Goal: Information Seeking & Learning: Find contact information

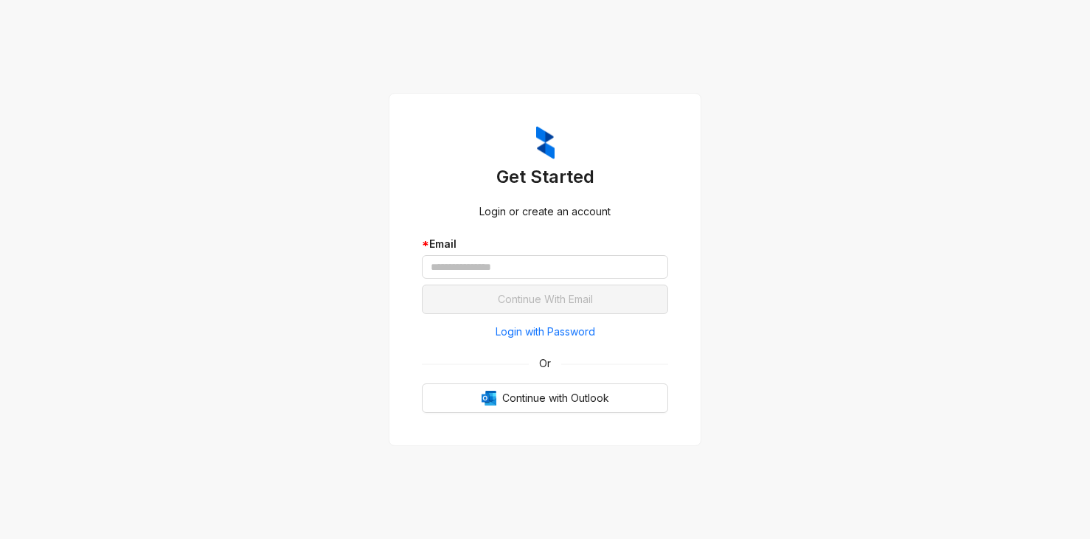
click at [107, 64] on div "Get Started Login or create an account * Email Continue With Email Login with P…" at bounding box center [545, 269] width 1090 height 539
click at [518, 263] on input "text" at bounding box center [545, 267] width 246 height 24
paste input "**********"
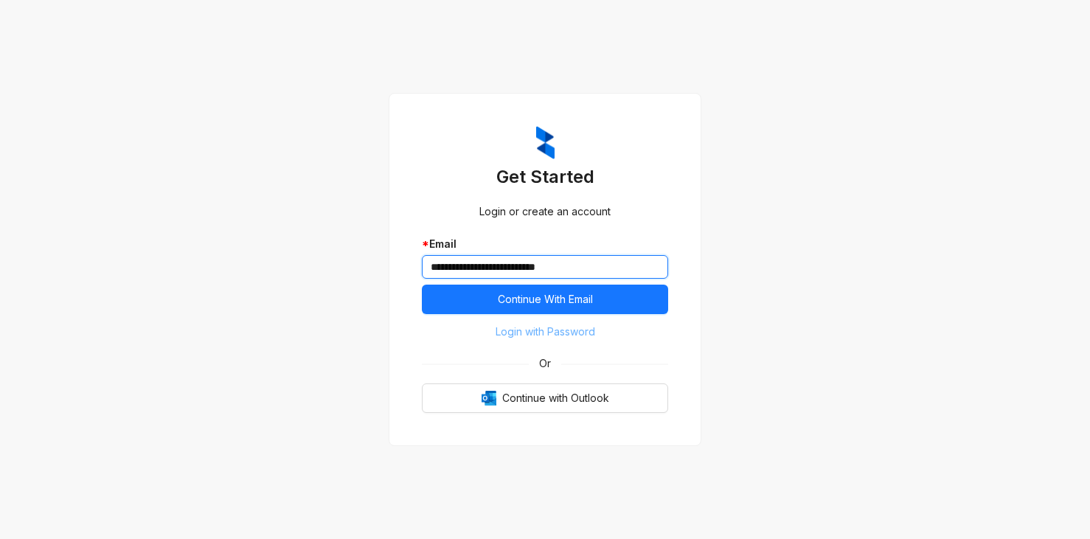
type input "**********"
click at [532, 333] on span "Login with Password" at bounding box center [546, 332] width 100 height 16
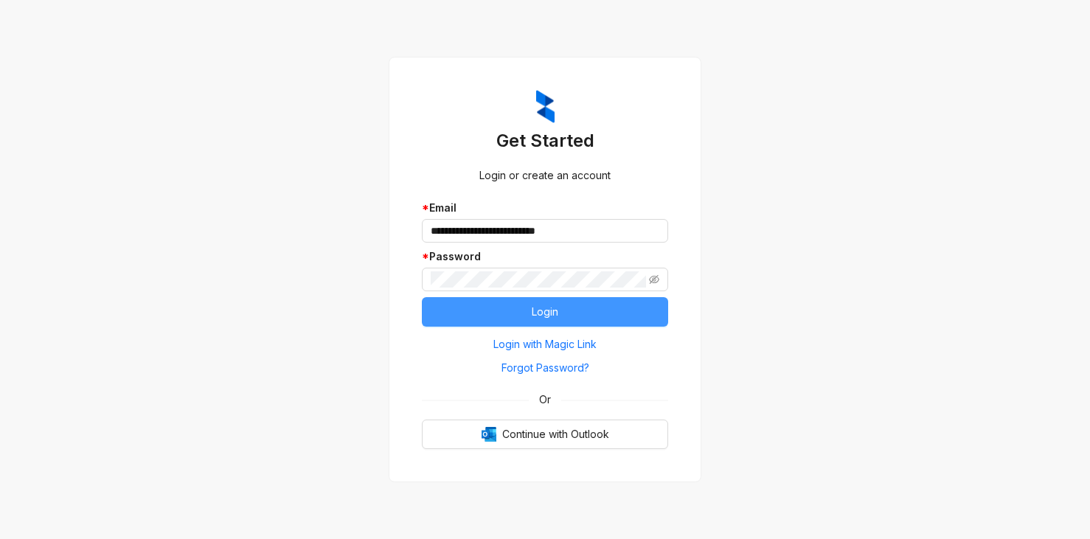
click at [531, 316] on button "Login" at bounding box center [545, 311] width 246 height 29
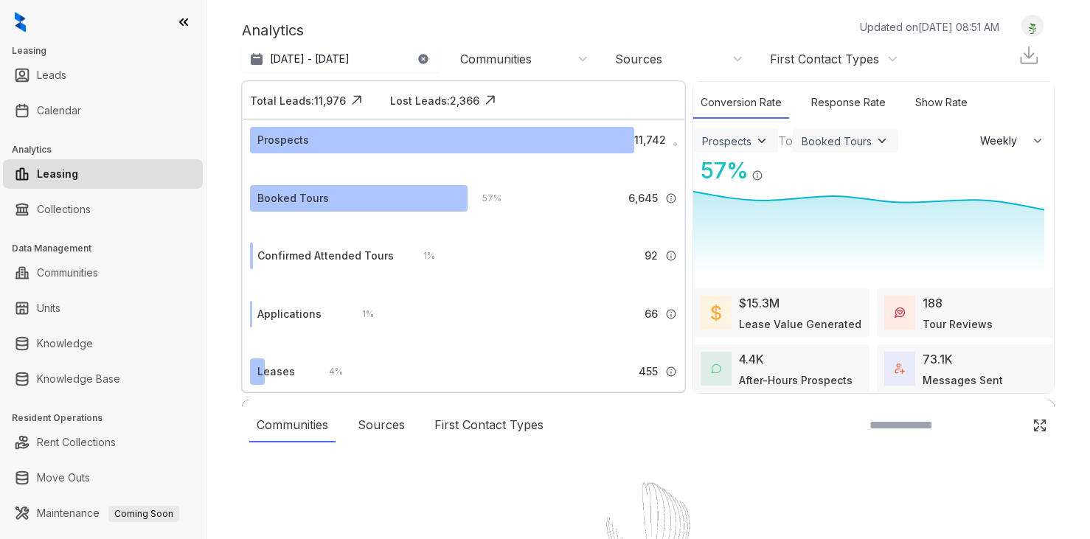
select select "******"
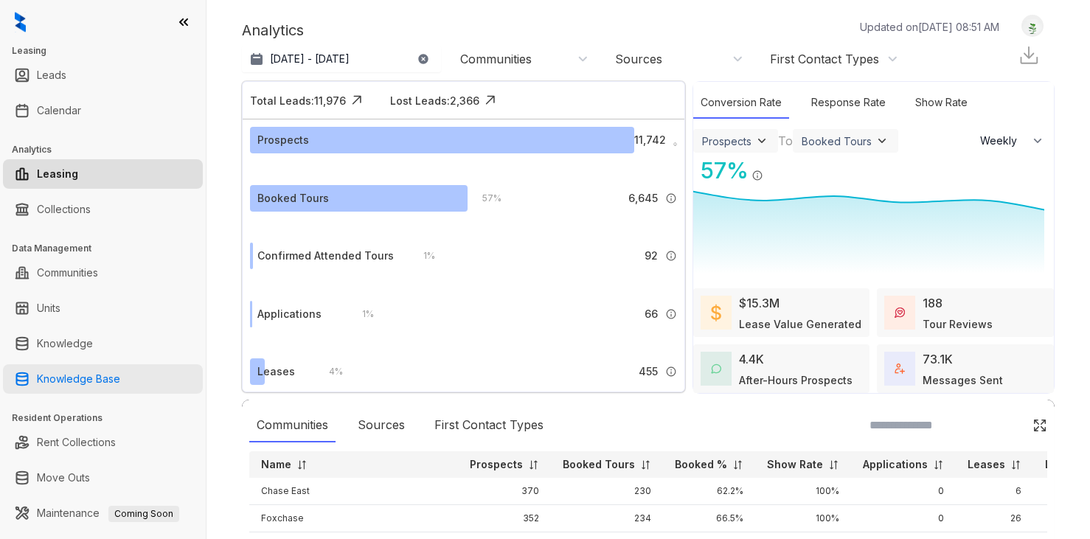
click at [97, 387] on link "Knowledge Base" at bounding box center [78, 378] width 83 height 29
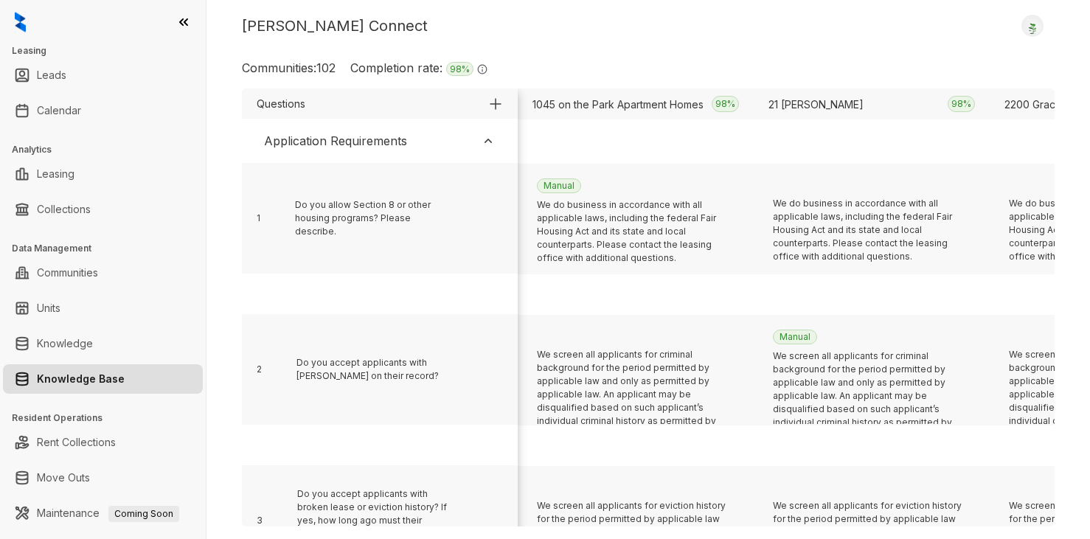
click at [635, 71] on div "Communities: 102 Completion rate: 98 % The completion rate signifies the percen…" at bounding box center [648, 73] width 813 height 29
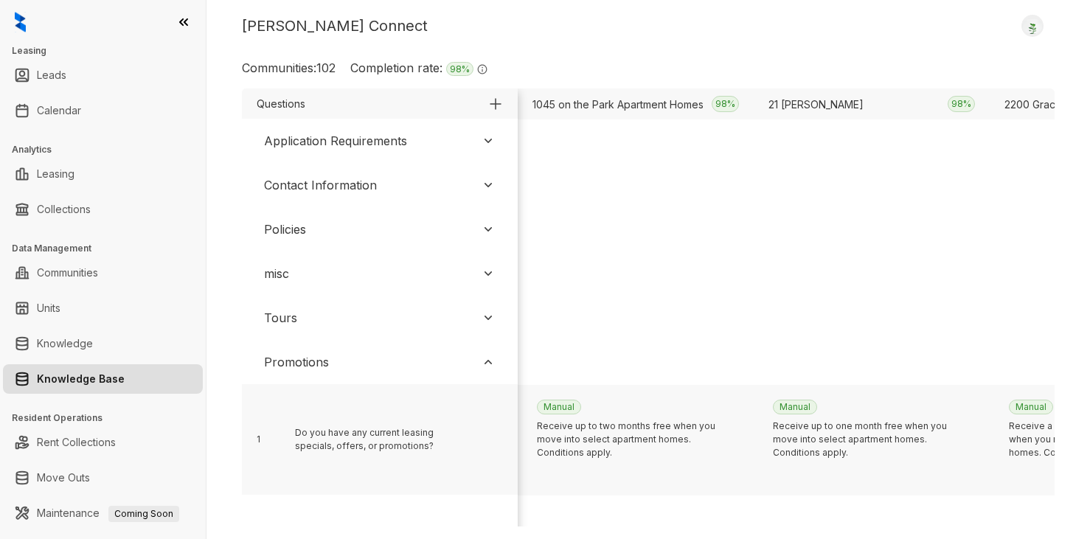
click at [310, 362] on div "Promotions" at bounding box center [296, 362] width 65 height 18
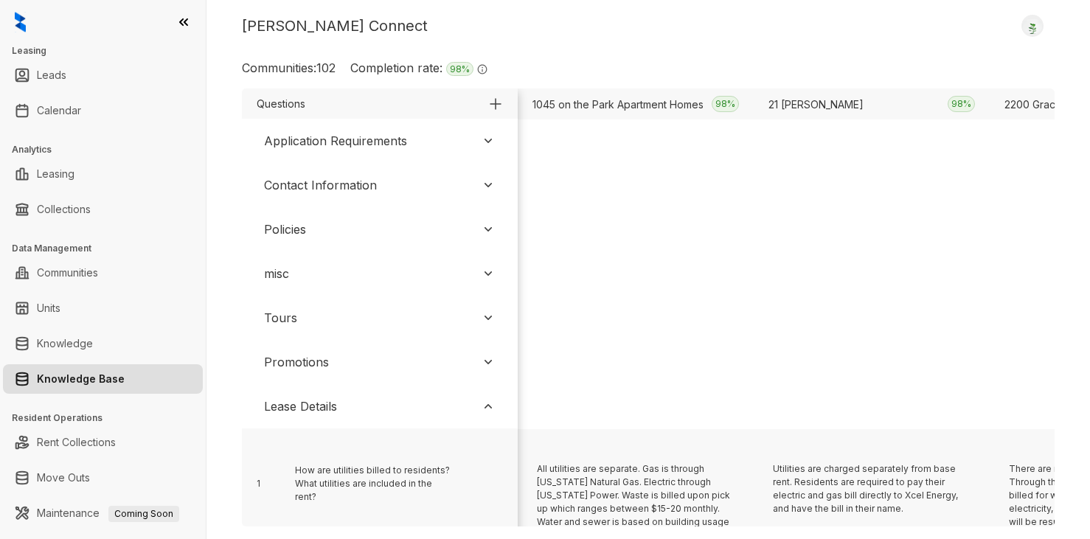
click at [311, 409] on div "Lease Details" at bounding box center [300, 406] width 73 height 18
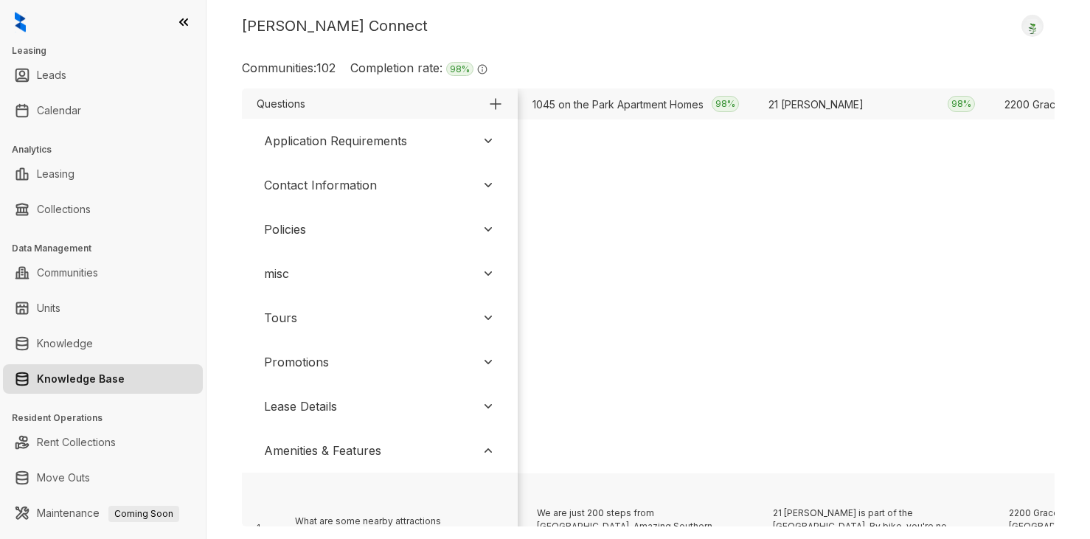
click at [311, 452] on div "Amenities & Features" at bounding box center [322, 451] width 117 height 18
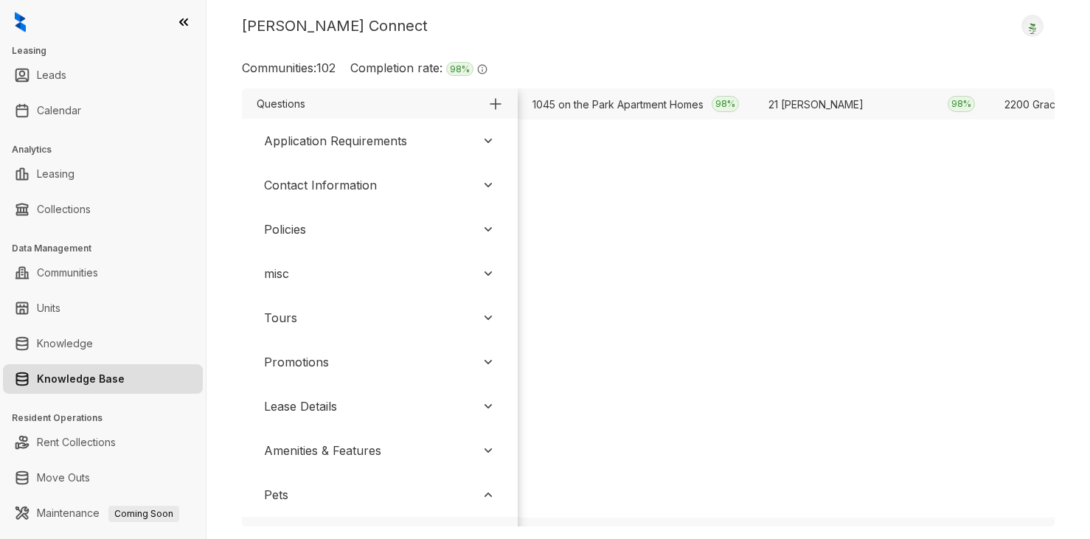
click at [310, 369] on div "Promotions" at bounding box center [296, 362] width 65 height 18
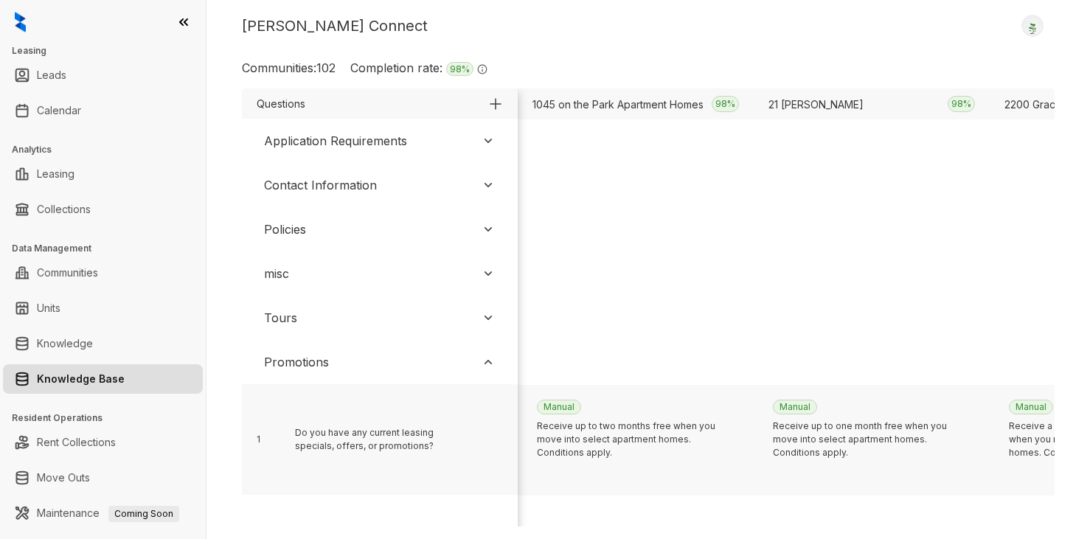
click at [309, 322] on div "Tours" at bounding box center [379, 318] width 261 height 32
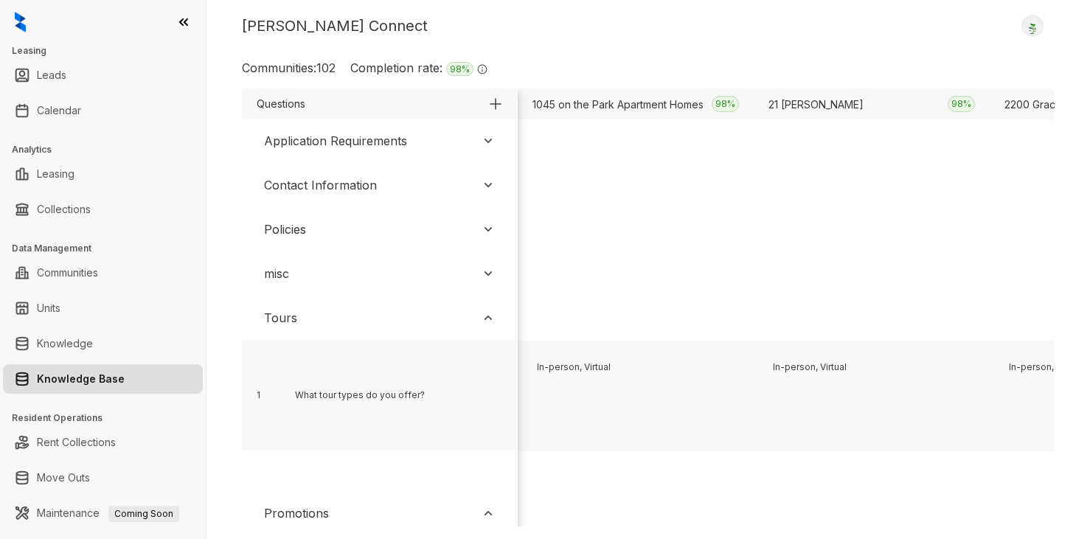
click at [296, 274] on div "misc" at bounding box center [379, 273] width 261 height 32
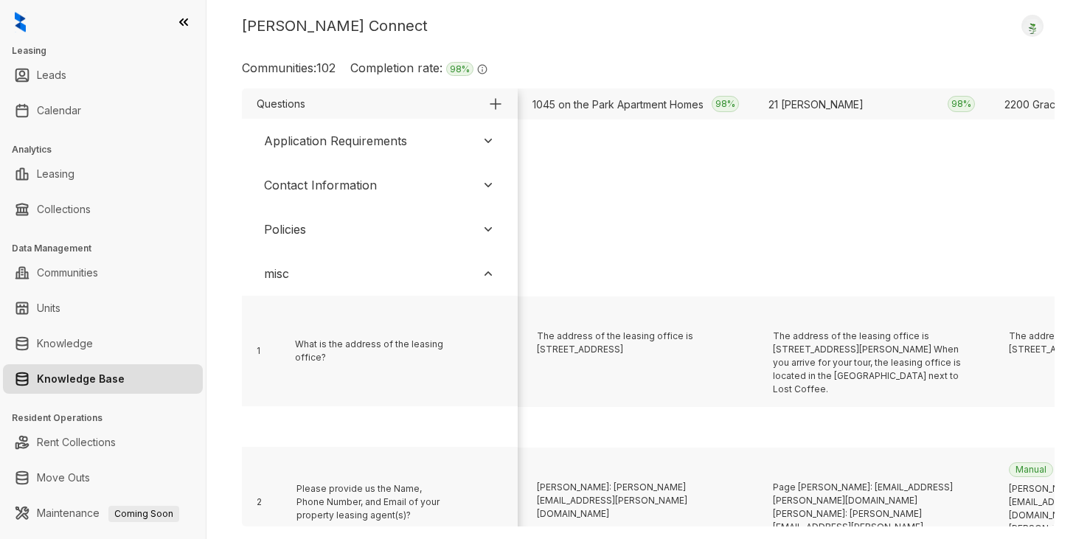
click at [302, 232] on div "Policies" at bounding box center [285, 229] width 42 height 18
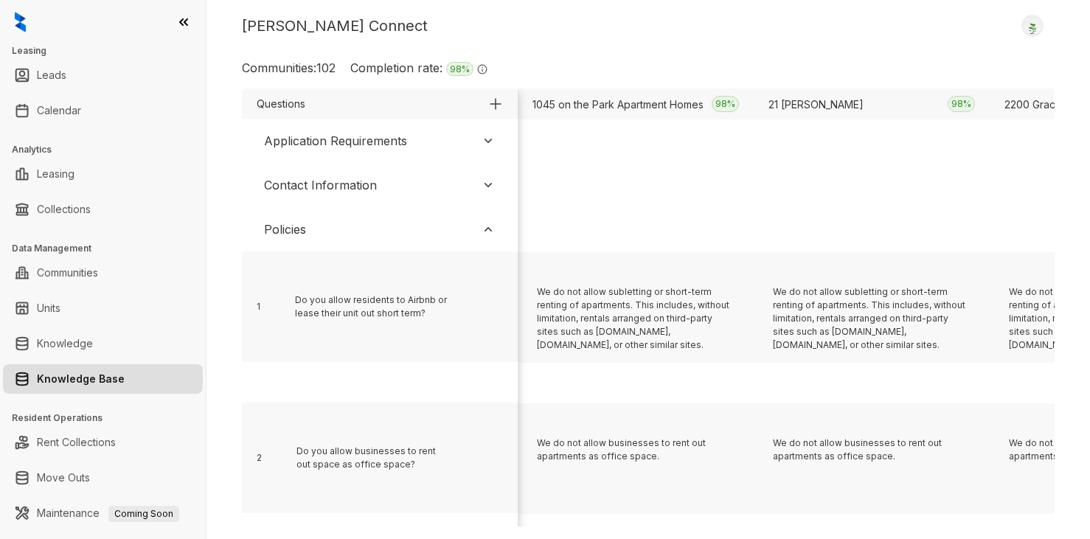
click at [319, 190] on div "Contact Information" at bounding box center [320, 185] width 113 height 18
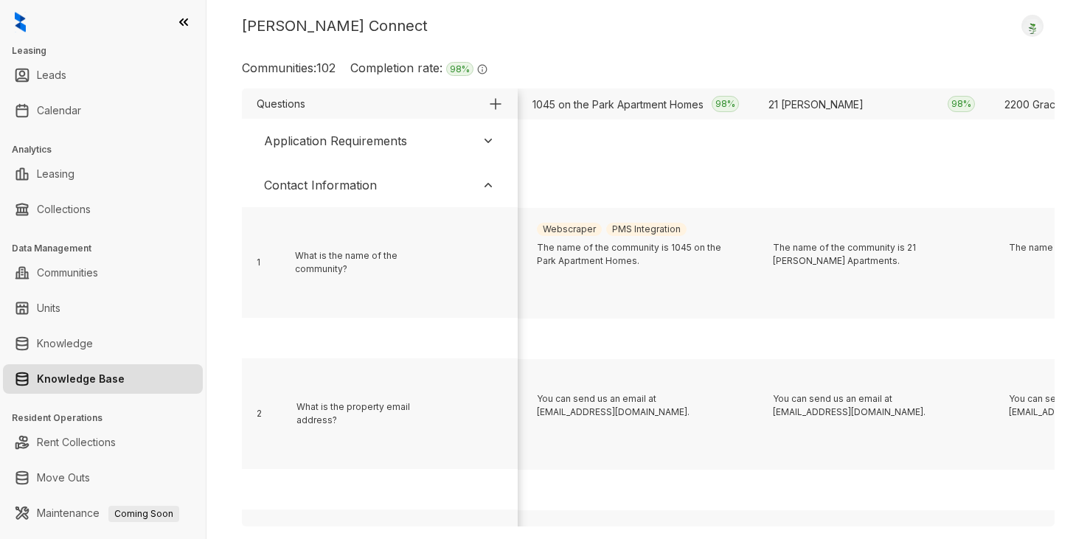
click at [333, 138] on div "Application Requirements" at bounding box center [335, 141] width 143 height 18
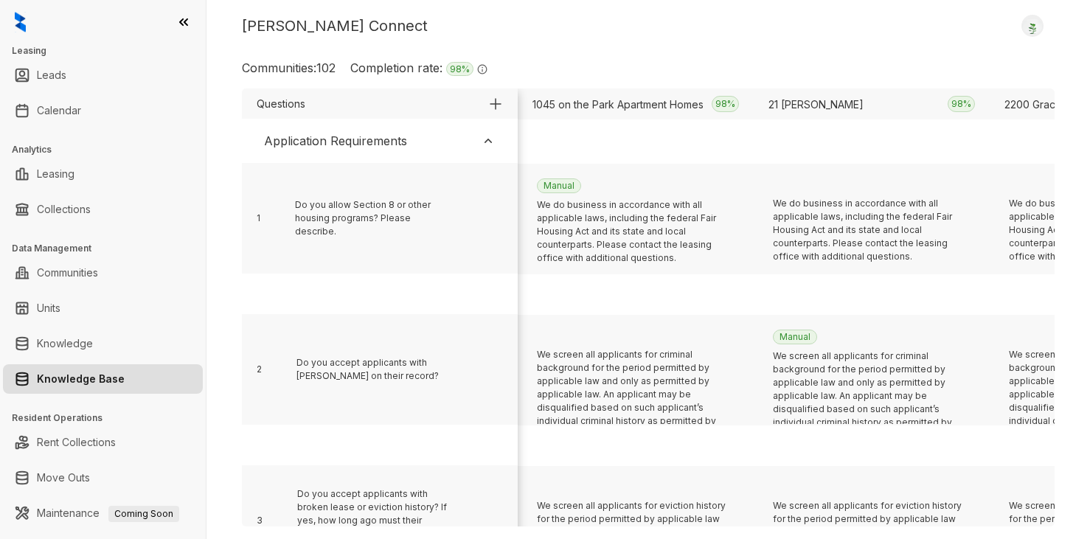
click at [96, 27] on div at bounding box center [103, 22] width 206 height 44
click at [622, 27] on div "Kelsey Connect Logout" at bounding box center [648, 26] width 813 height 22
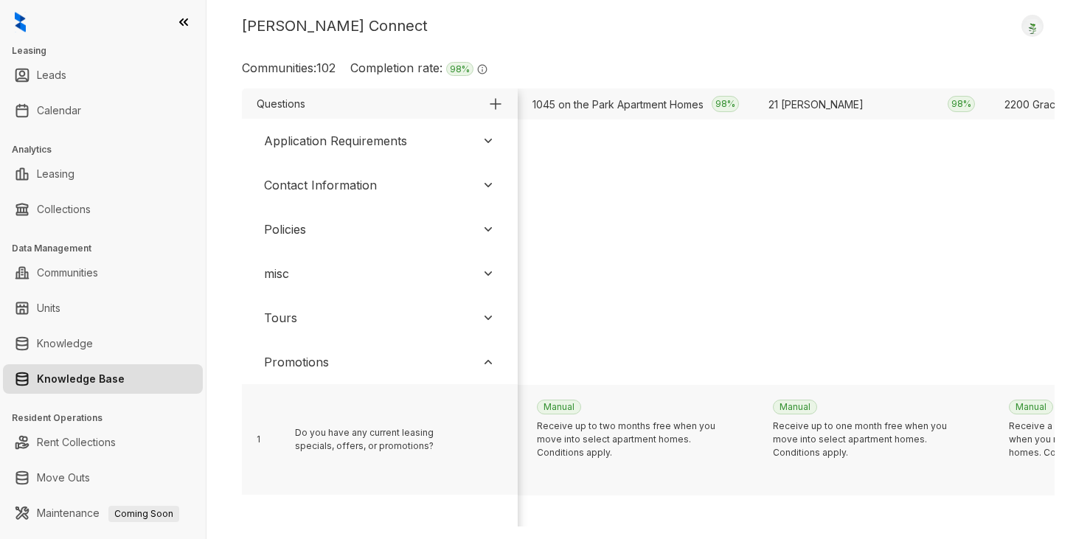
click at [926, 37] on div "Kelsey Connect Logout Communities: 102 Completion rate: 98 % The completion rat…" at bounding box center [647, 269] width 883 height 539
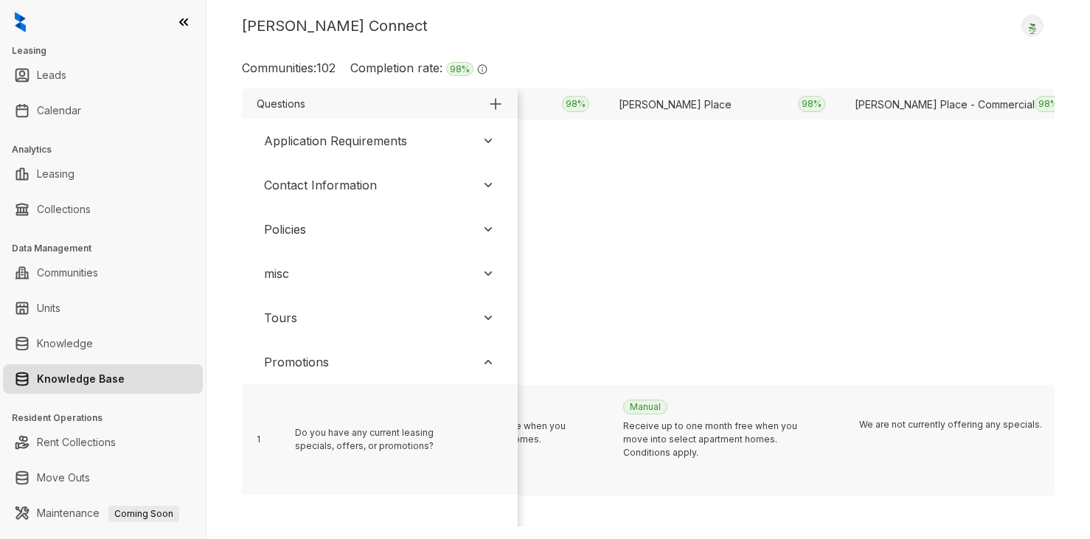
click at [301, 322] on div "Tours" at bounding box center [379, 318] width 261 height 32
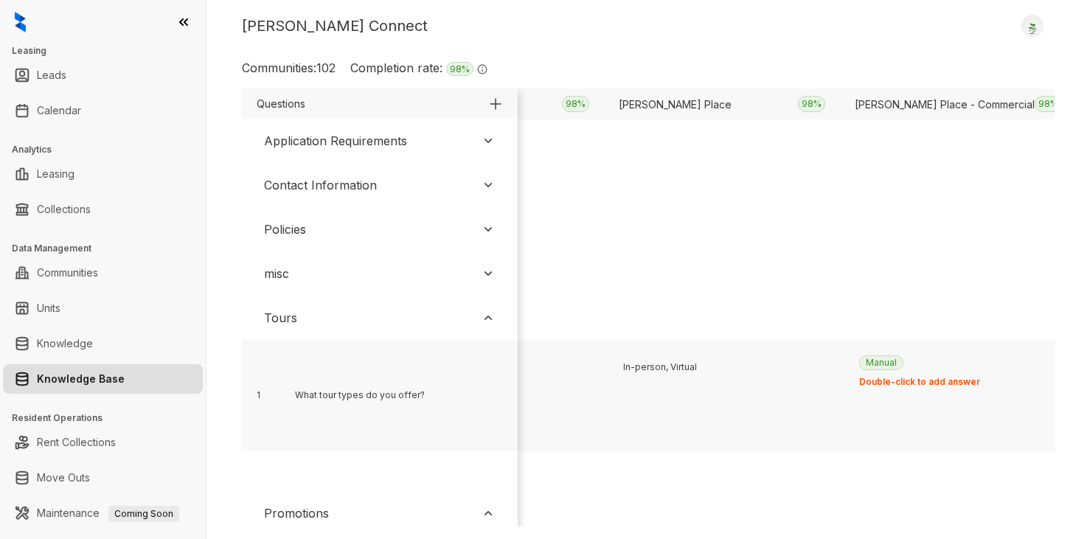
click at [314, 323] on div "Tours" at bounding box center [379, 318] width 261 height 32
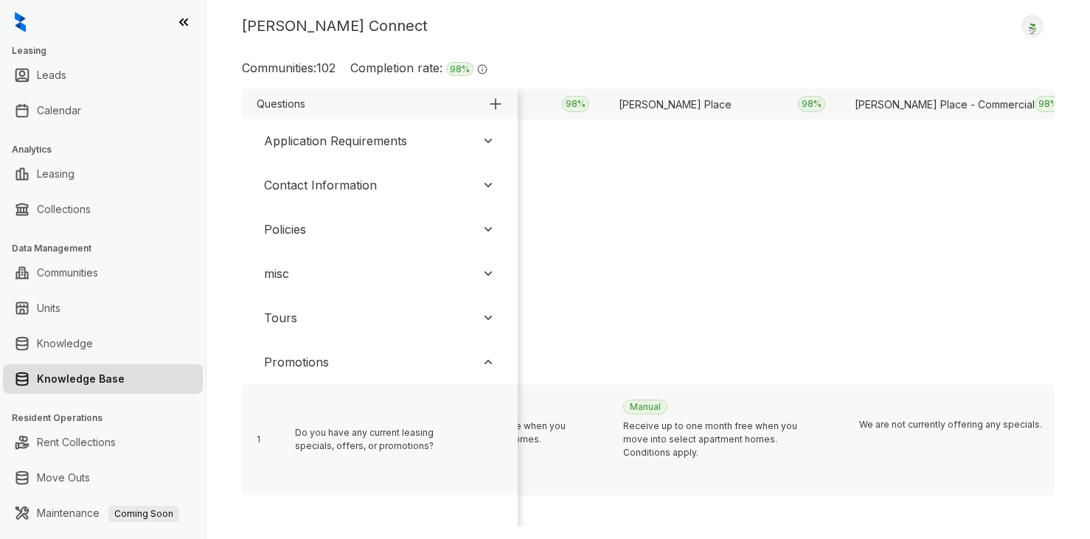
click at [310, 277] on div "misc" at bounding box center [379, 273] width 261 height 32
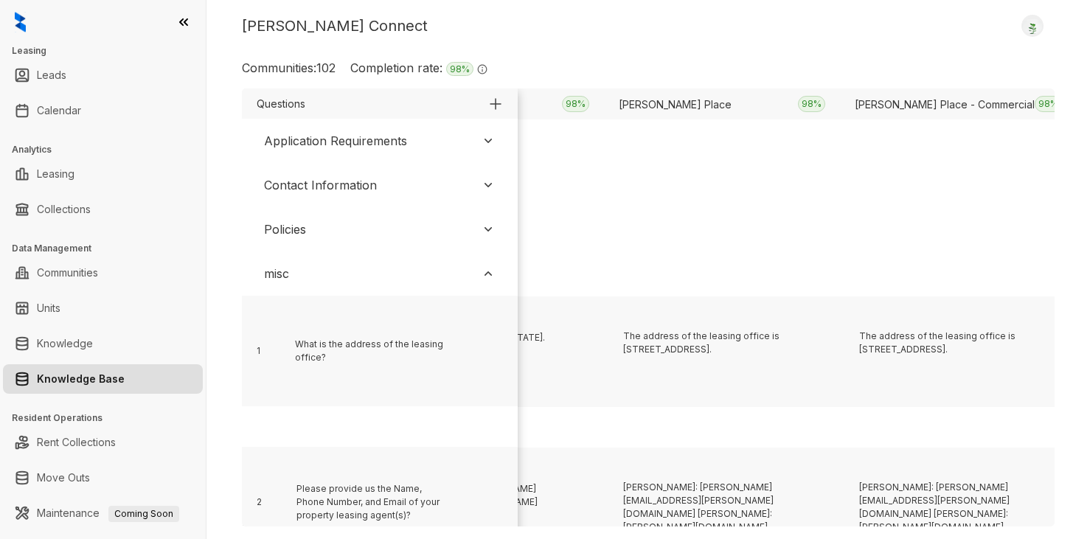
click at [307, 274] on div "misc" at bounding box center [379, 273] width 261 height 32
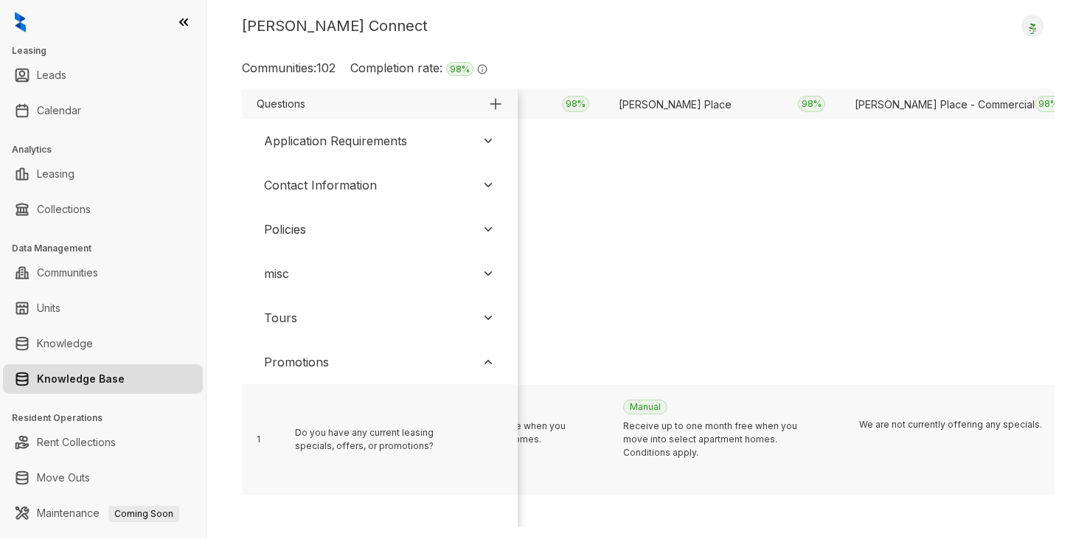
click at [303, 318] on div "Tours" at bounding box center [379, 318] width 261 height 32
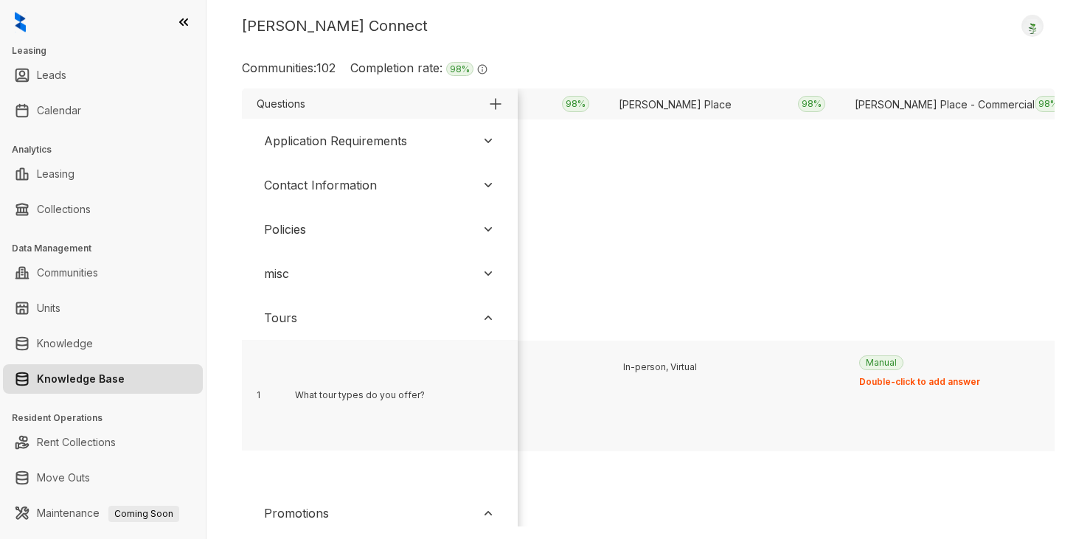
click at [300, 276] on div "misc" at bounding box center [379, 273] width 261 height 32
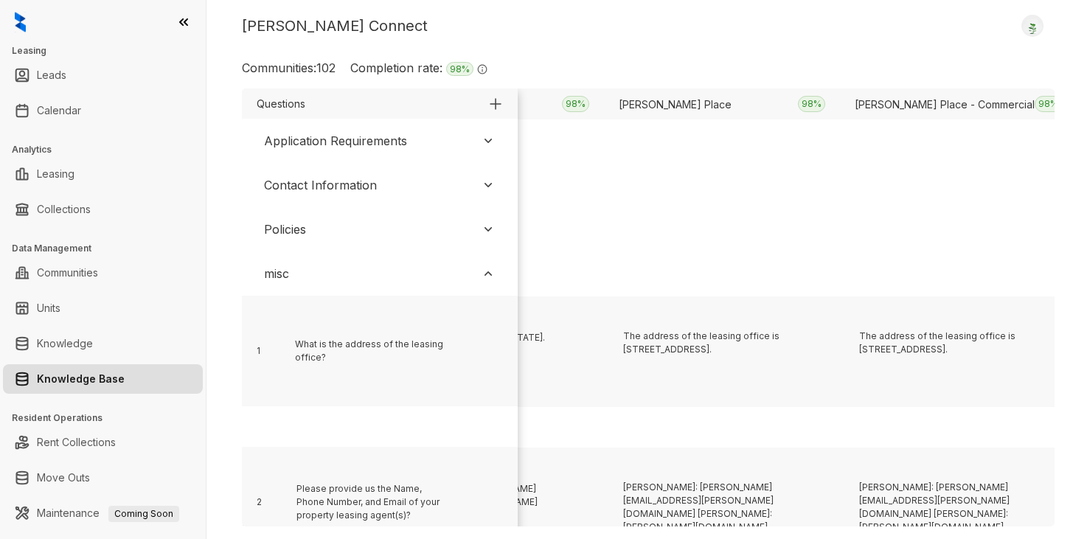
click at [304, 236] on div "Policies" at bounding box center [285, 229] width 42 height 18
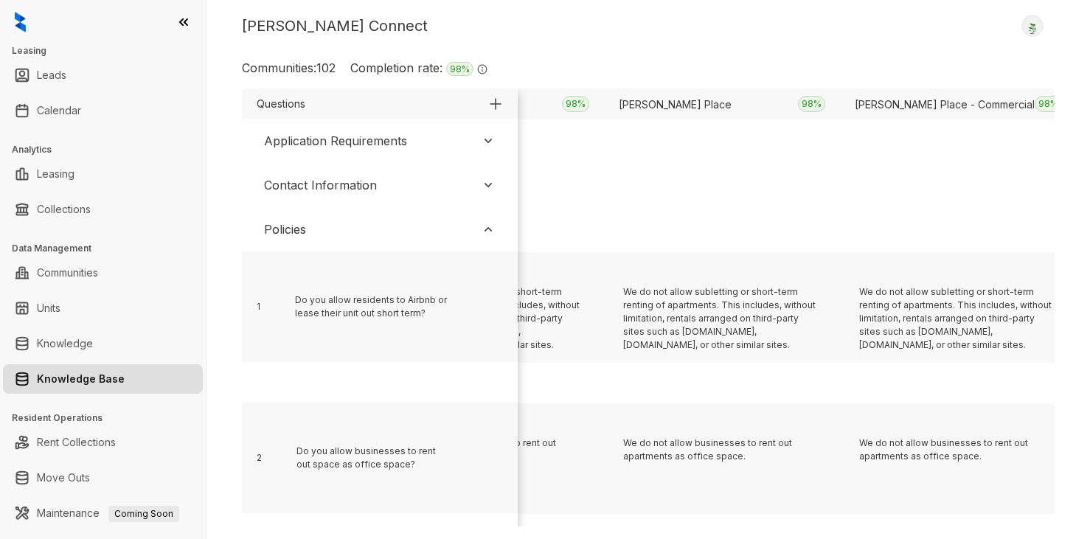
click at [308, 189] on div "Contact Information" at bounding box center [320, 185] width 113 height 18
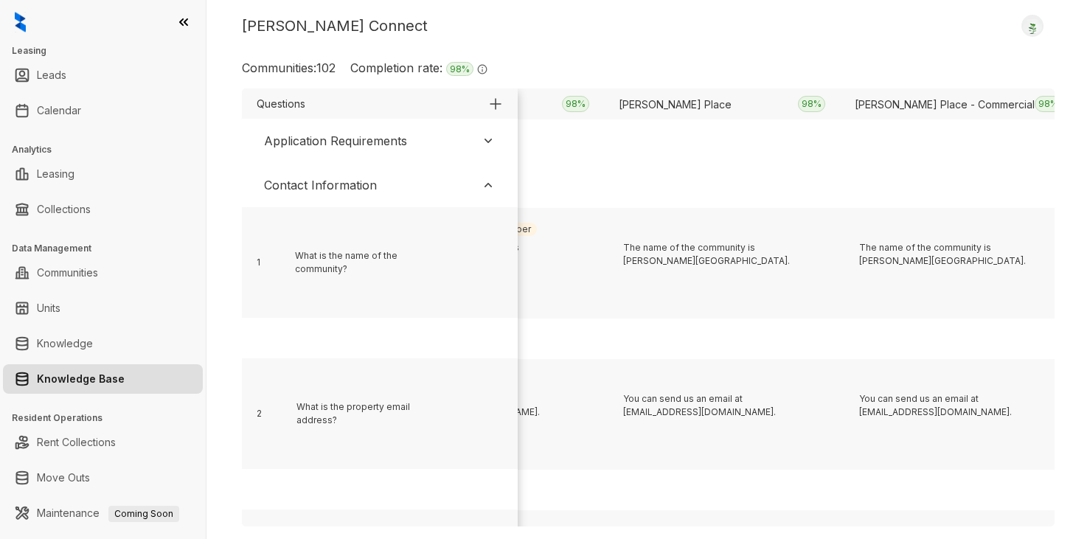
click at [317, 145] on div "Application Requirements" at bounding box center [335, 141] width 143 height 18
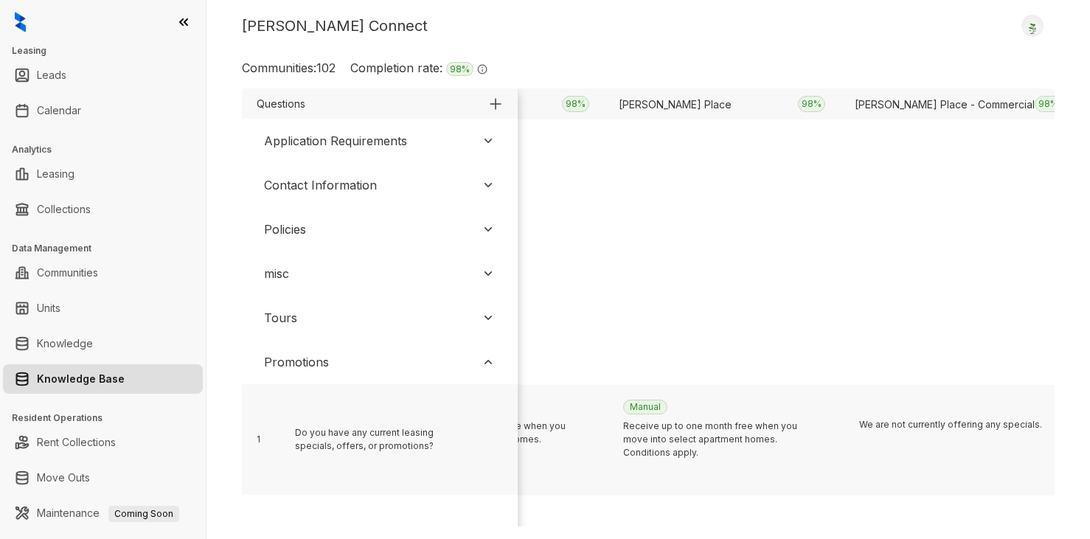
click at [326, 324] on div "Tours" at bounding box center [379, 318] width 261 height 32
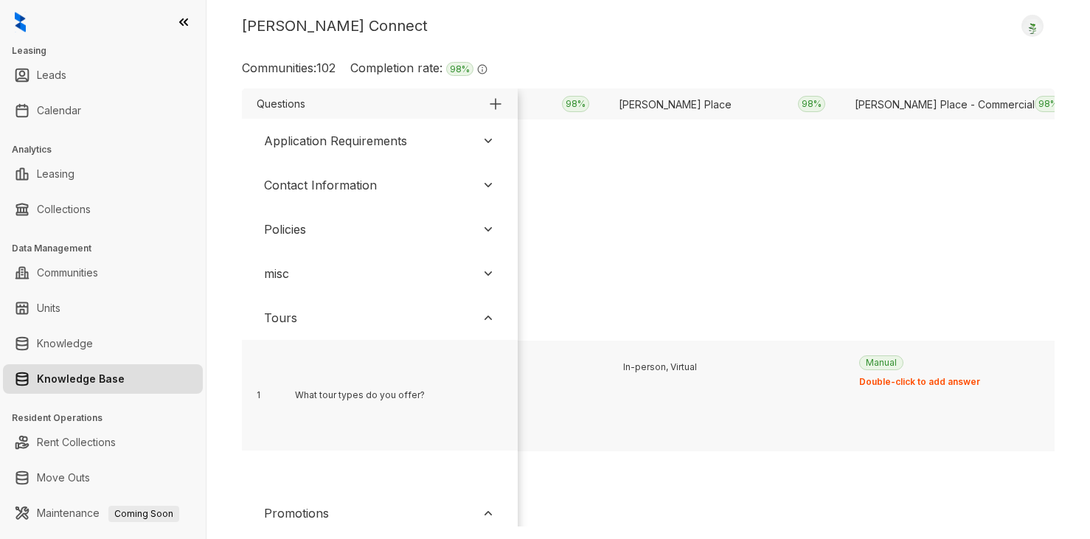
click at [326, 275] on div "misc" at bounding box center [379, 273] width 261 height 32
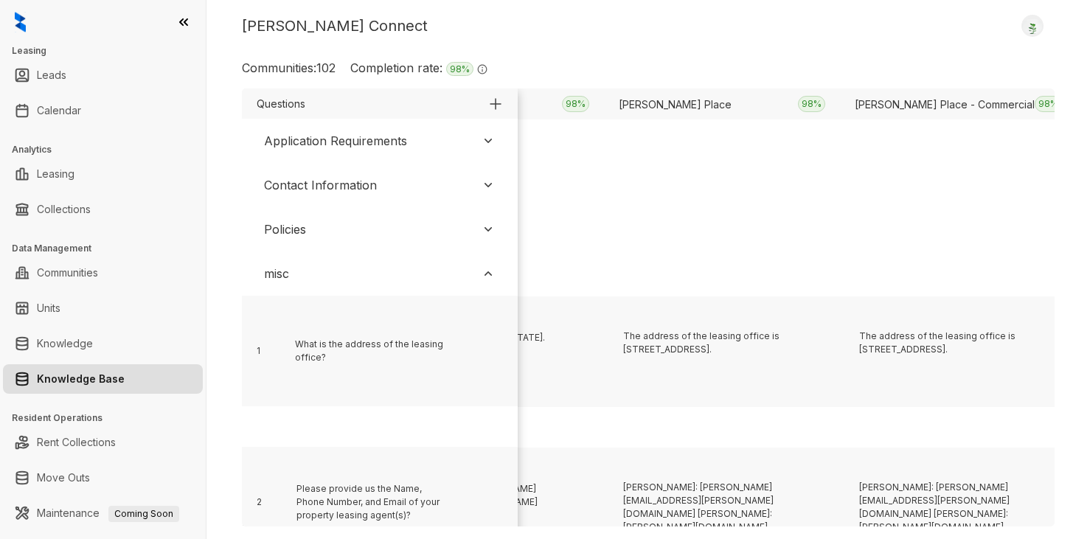
click at [330, 229] on div "Policies" at bounding box center [379, 229] width 261 height 32
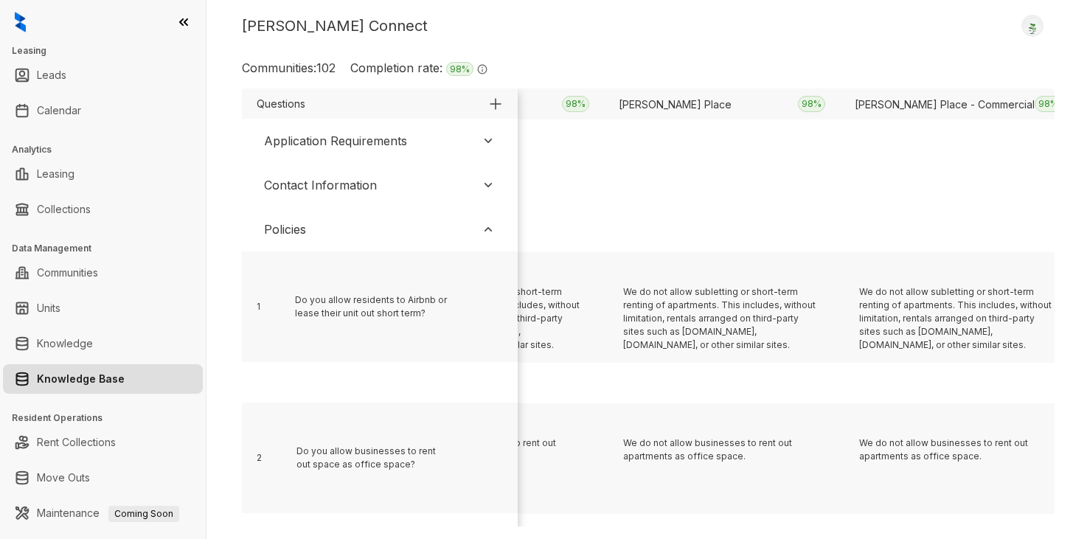
click at [352, 190] on div "Contact Information" at bounding box center [320, 185] width 113 height 18
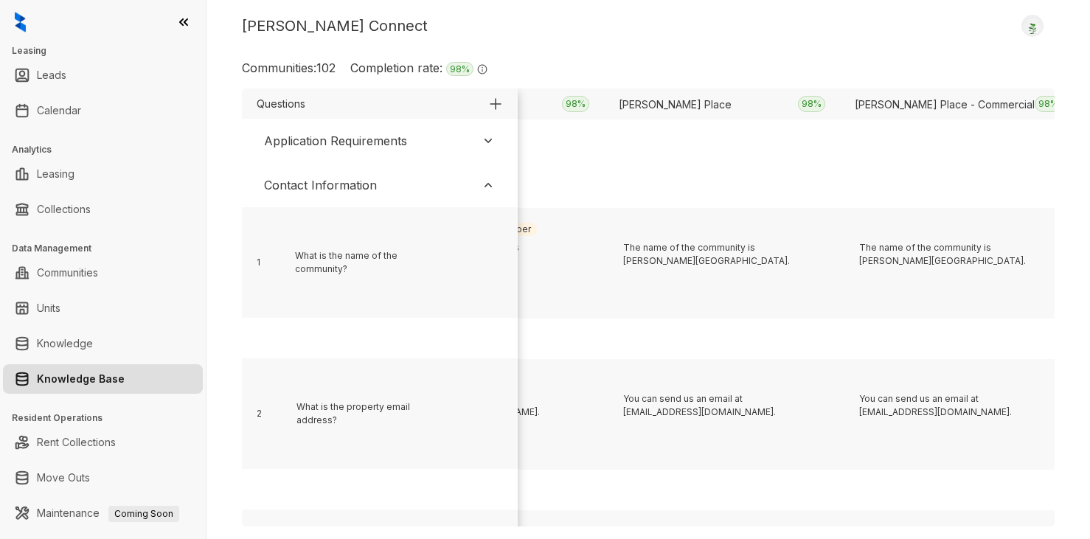
click at [406, 141] on div "Application Requirements" at bounding box center [379, 141] width 261 height 32
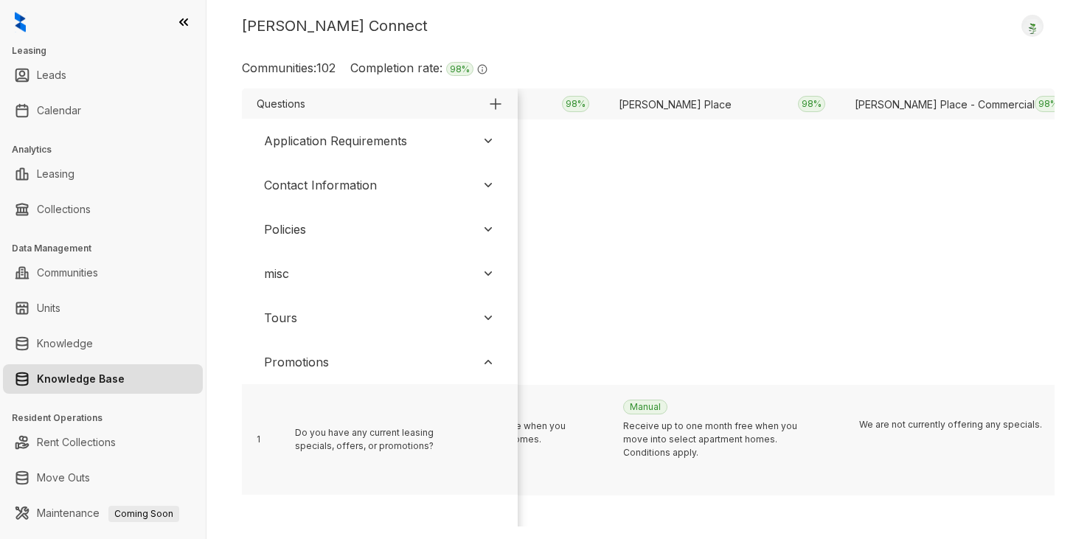
click at [343, 310] on div "Tours" at bounding box center [379, 318] width 261 height 32
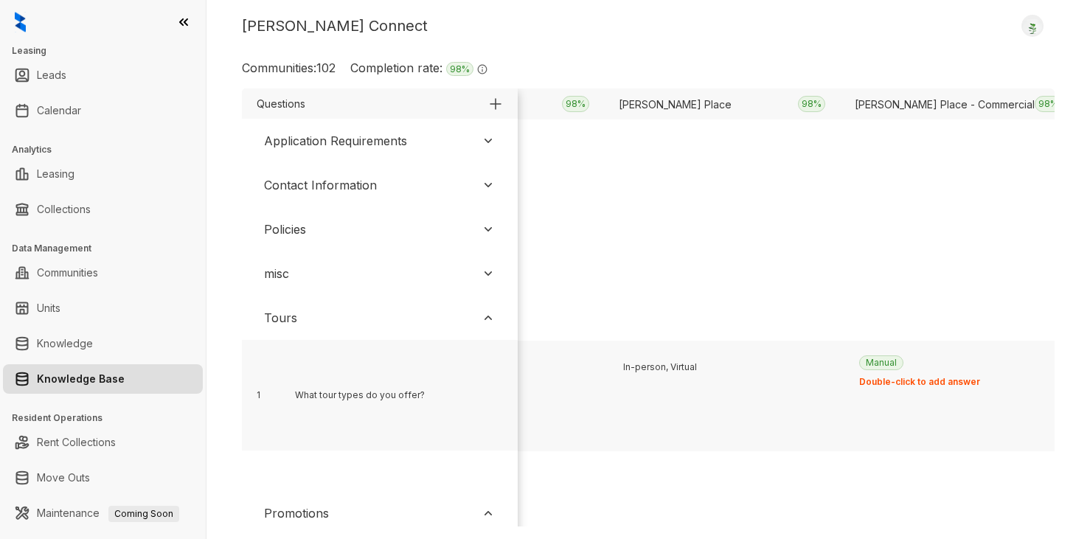
click at [327, 268] on div "misc" at bounding box center [379, 273] width 261 height 32
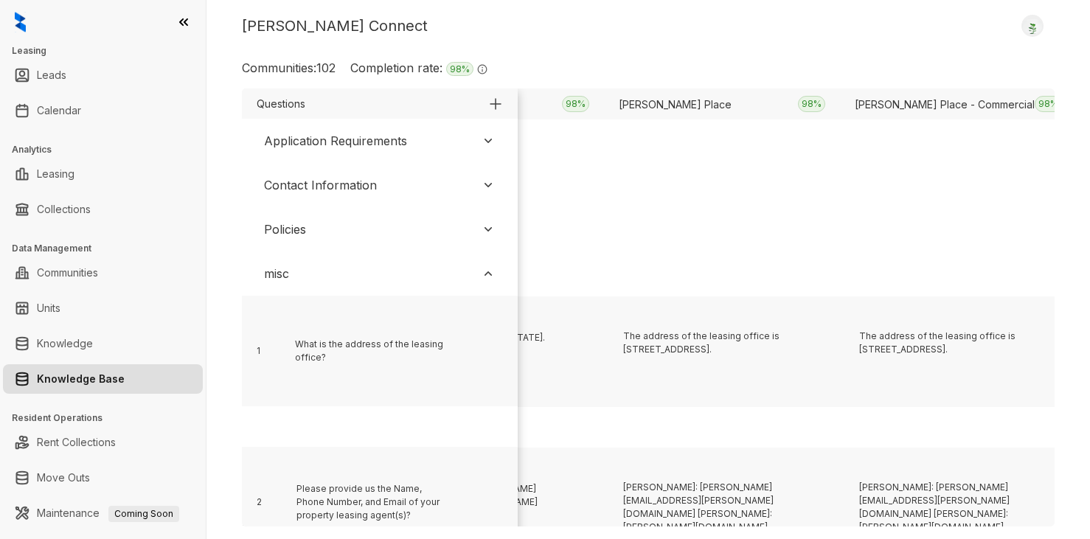
click at [324, 225] on div "Policies" at bounding box center [379, 229] width 261 height 32
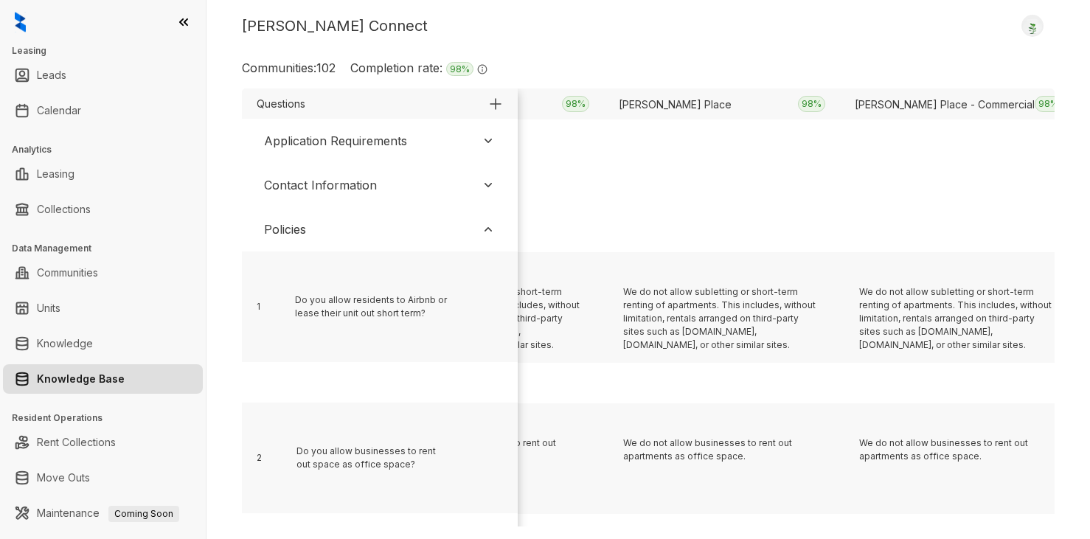
click at [333, 187] on div "Contact Information" at bounding box center [320, 185] width 113 height 18
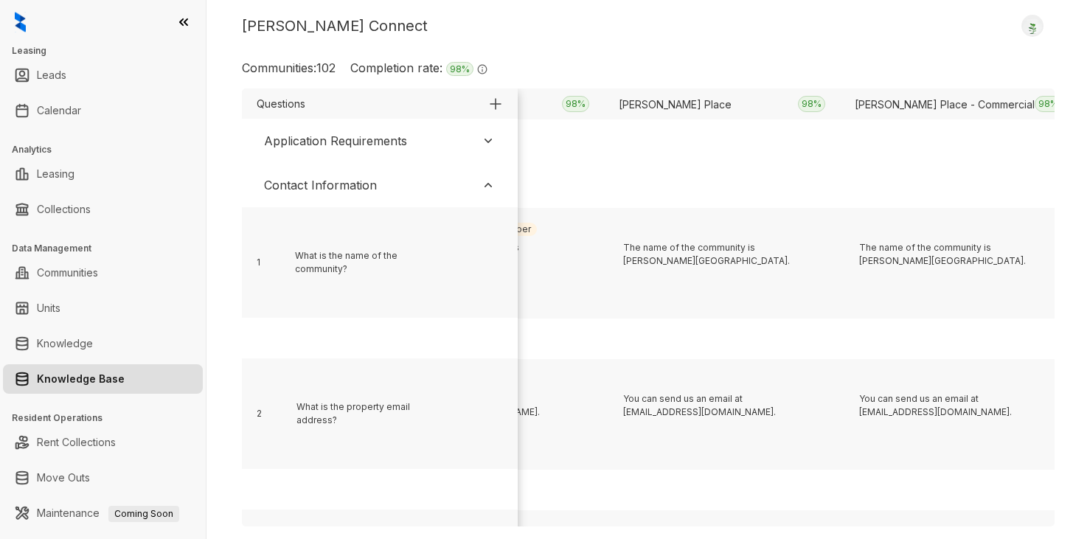
click at [370, 142] on div "Application Requirements" at bounding box center [335, 141] width 143 height 18
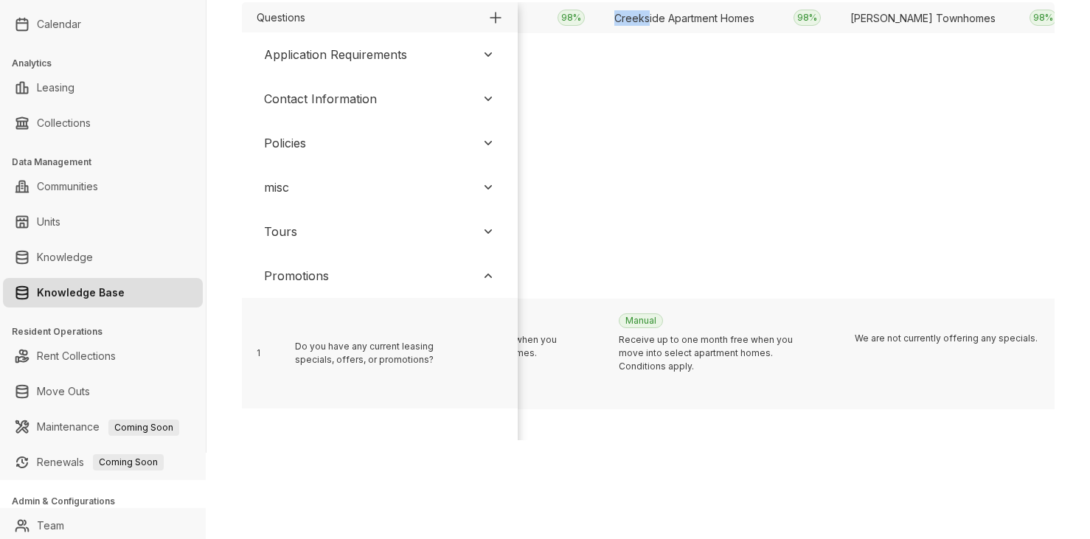
scroll to position [0, 0]
